Goal: Task Accomplishment & Management: Use online tool/utility

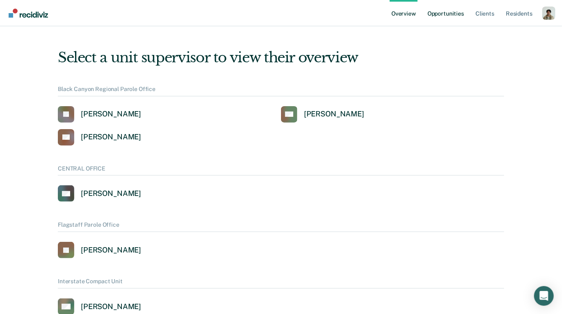
click at [449, 17] on link "Opportunities" at bounding box center [445, 13] width 40 height 26
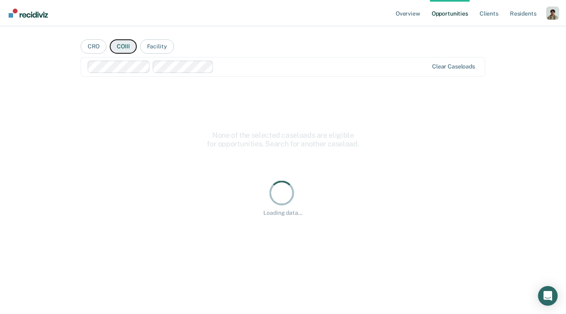
click at [117, 49] on button "COIII" at bounding box center [123, 46] width 27 height 14
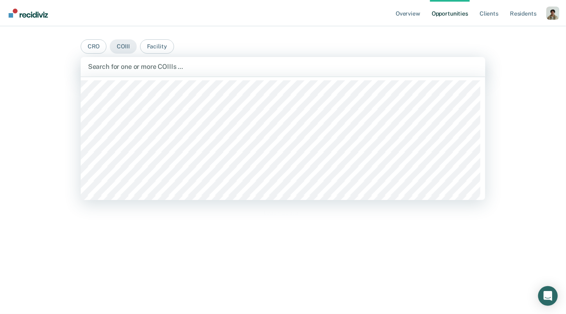
click at [117, 61] on div "Search for one or more COIIIs …" at bounding box center [283, 66] width 392 height 11
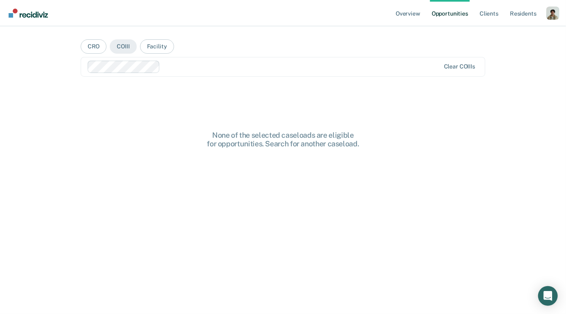
click at [190, 58] on div "Clear COIIIs" at bounding box center [283, 67] width 405 height 20
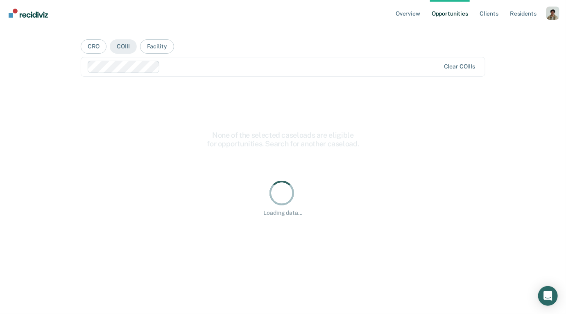
click at [172, 216] on div "Loading data..." at bounding box center [283, 198] width 379 height 38
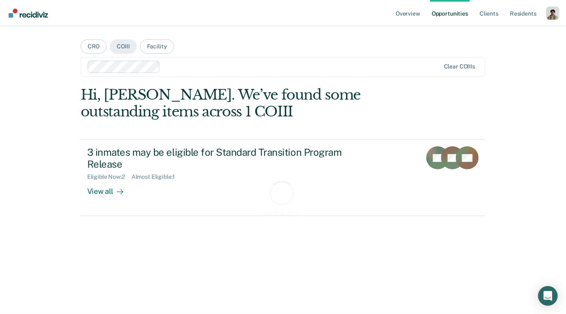
click at [213, 93] on div "Loading data..." at bounding box center [283, 197] width 405 height 222
click at [213, 73] on div "Clear COIIIs" at bounding box center [283, 67] width 405 height 20
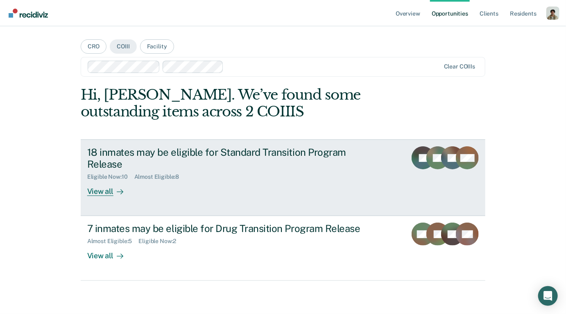
click at [98, 197] on link "18 inmates may be eligible for Standard Transition Program Release Eligible Now…" at bounding box center [283, 177] width 405 height 77
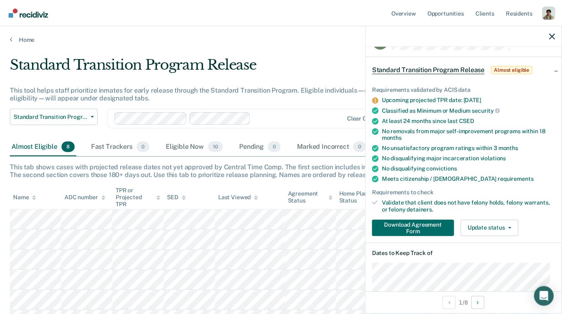
scroll to position [23, 0]
